Goal: Navigation & Orientation: Find specific page/section

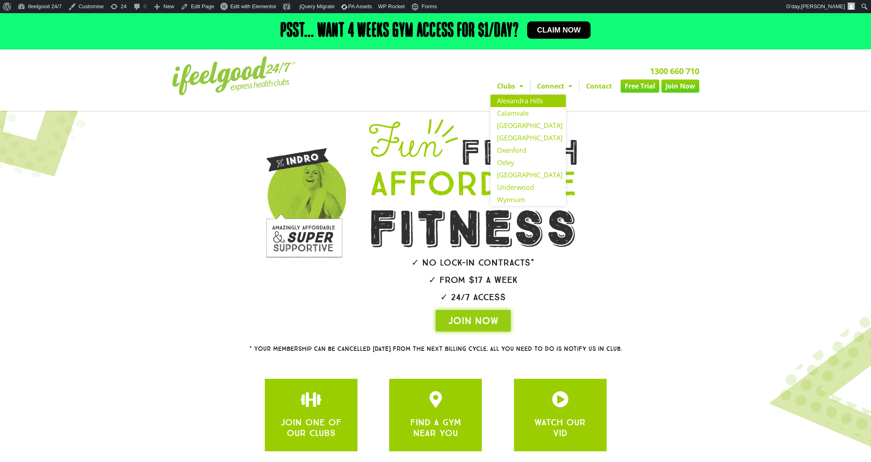
click at [520, 98] on link "Alexandra Hills" at bounding box center [528, 101] width 75 height 12
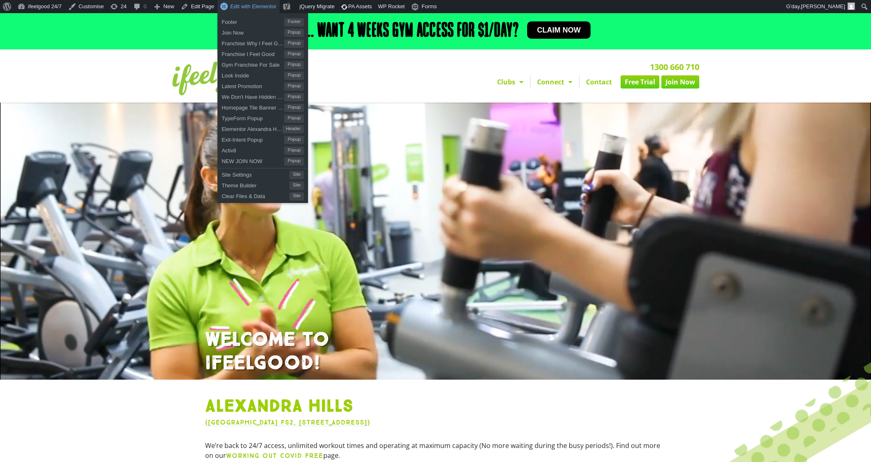
click at [241, 3] on span "Edit with Elementor" at bounding box center [253, 6] width 46 height 6
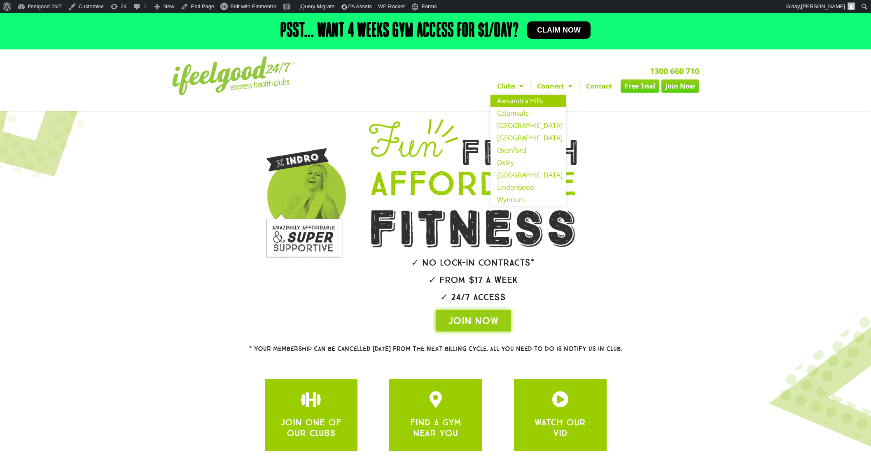
click at [520, 103] on link "Alexandra Hills" at bounding box center [528, 101] width 75 height 12
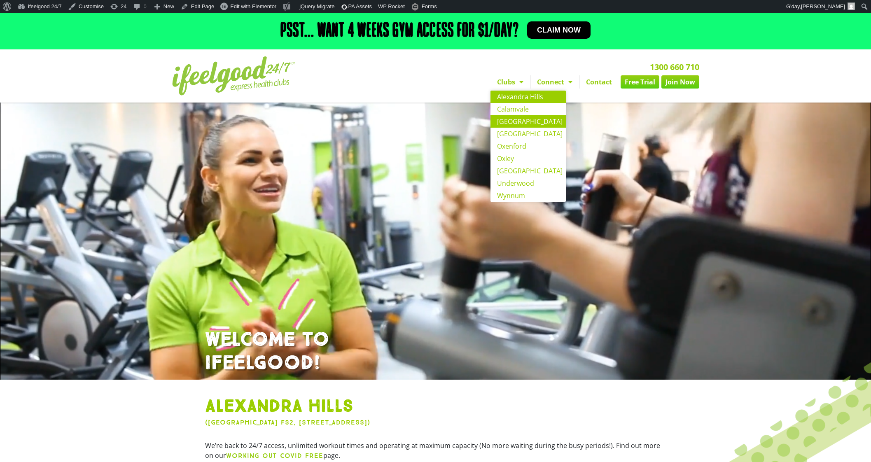
click at [520, 123] on link "[GEOGRAPHIC_DATA]" at bounding box center [528, 121] width 75 height 12
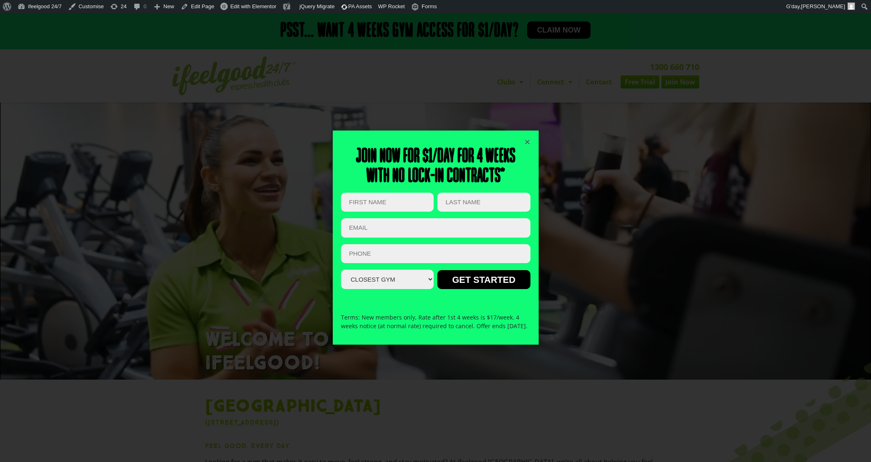
click at [531, 138] on div "Join now for $1/day for 4 weeks With no lock-in contracts* LinkedIn This field …" at bounding box center [436, 238] width 206 height 214
click at [527, 139] on icon "Close" at bounding box center [528, 142] width 6 height 6
